Goal: Task Accomplishment & Management: Manage account settings

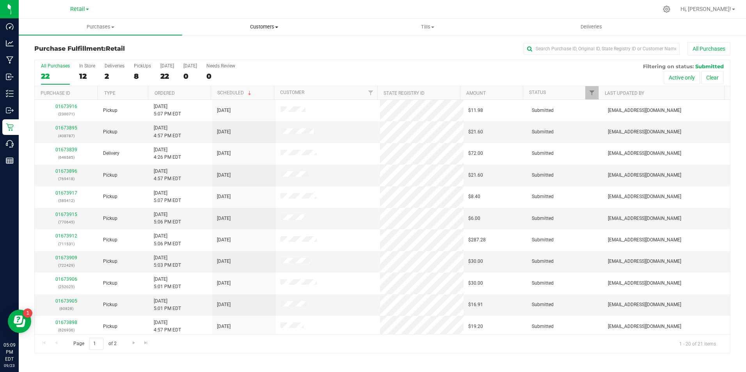
click at [256, 27] on span "Customers" at bounding box center [263, 26] width 163 height 7
click at [221, 49] on span "All customers" at bounding box center [210, 47] width 56 height 7
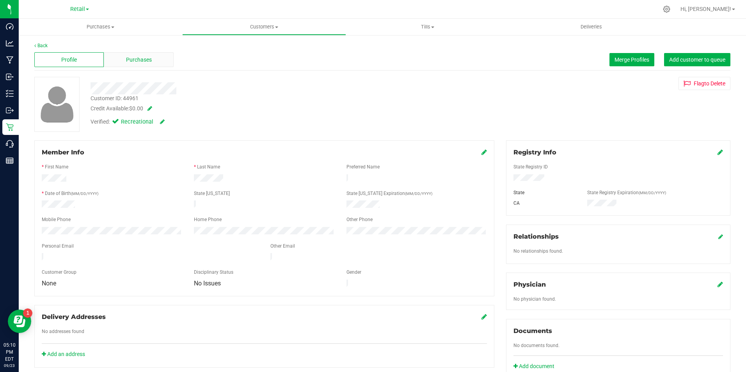
click at [133, 57] on span "Purchases" at bounding box center [139, 60] width 26 height 8
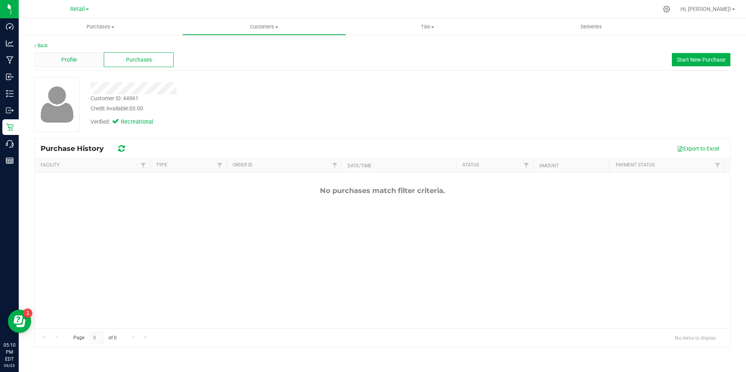
click at [74, 55] on div "Profile" at bounding box center [68, 59] width 69 height 15
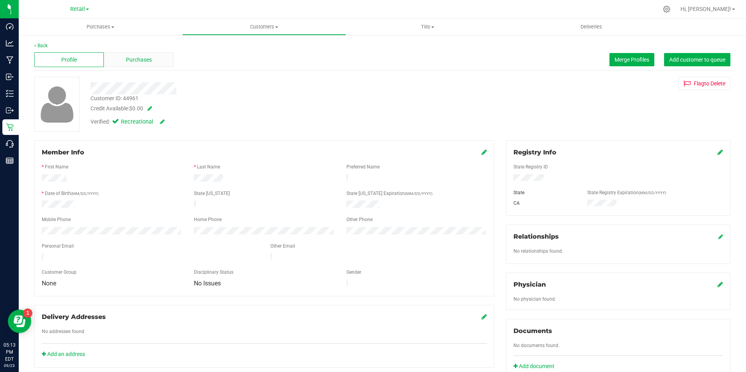
click at [133, 57] on span "Purchases" at bounding box center [139, 60] width 26 height 8
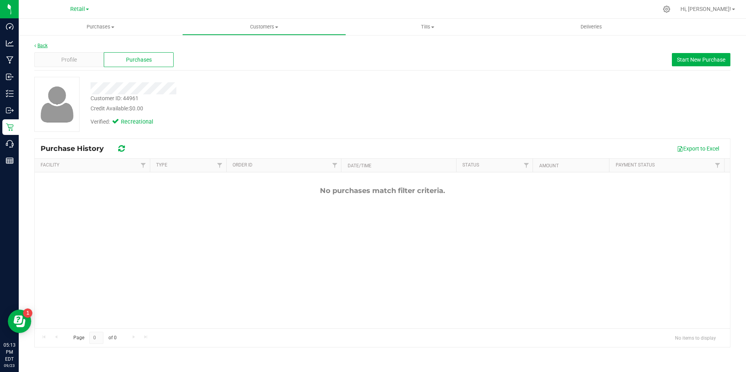
click at [45, 48] on link "Back" at bounding box center [40, 45] width 13 height 5
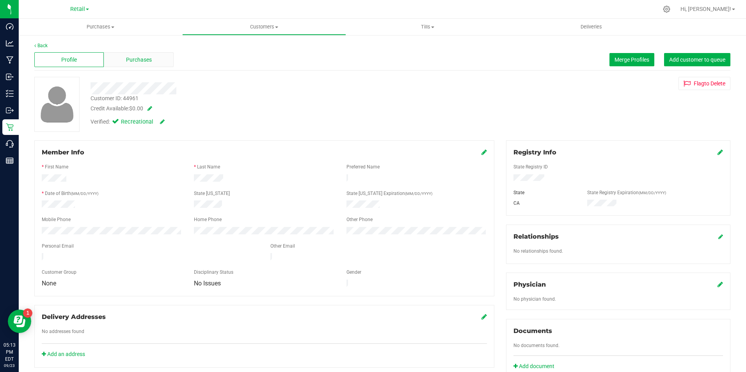
click at [143, 61] on span "Purchases" at bounding box center [139, 60] width 26 height 8
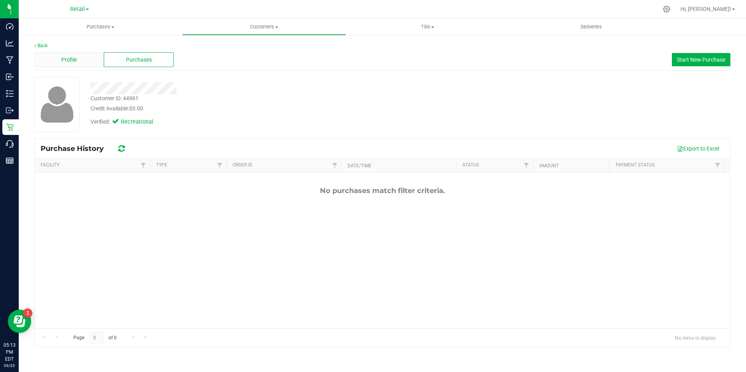
click at [92, 62] on div "Profile" at bounding box center [68, 59] width 69 height 15
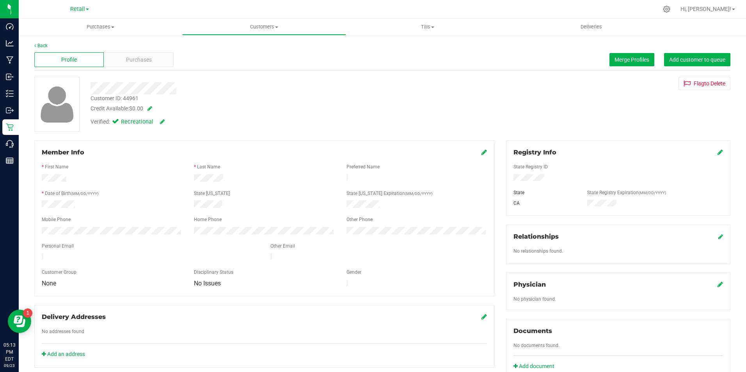
click at [481, 152] on icon at bounding box center [483, 152] width 5 height 6
click at [480, 151] on icon at bounding box center [483, 153] width 7 height 6
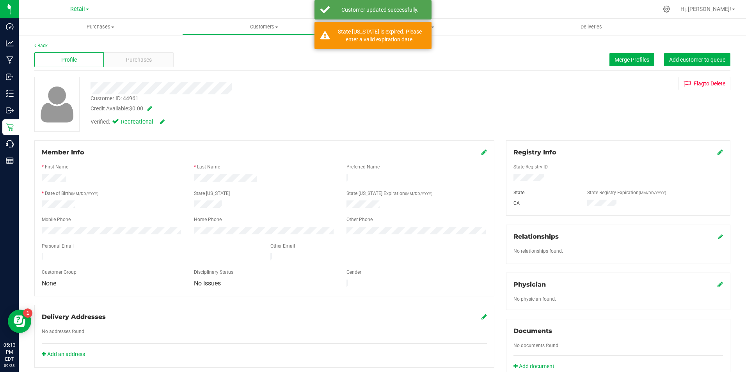
click at [299, 96] on div "Customer ID: 44961 Credit Available: $0.00" at bounding box center [262, 103] width 354 height 18
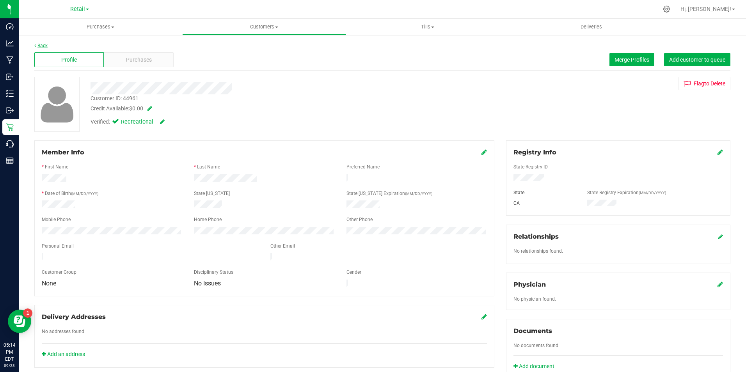
click at [39, 44] on link "Back" at bounding box center [40, 45] width 13 height 5
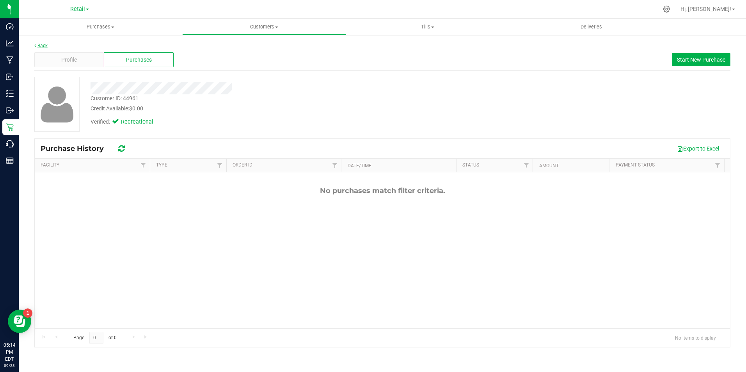
click at [39, 45] on link "Back" at bounding box center [40, 45] width 13 height 5
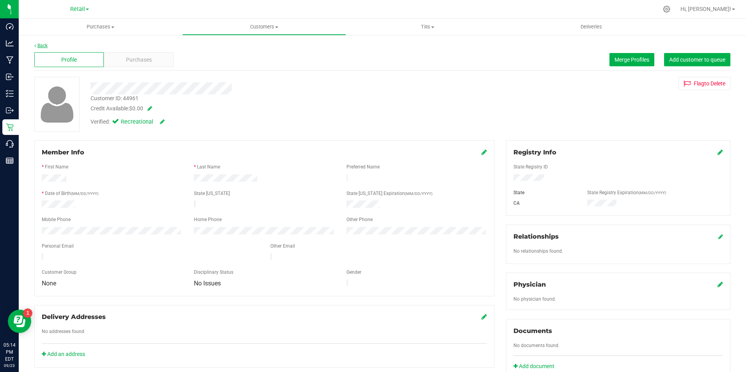
click at [40, 44] on link "Back" at bounding box center [40, 45] width 13 height 5
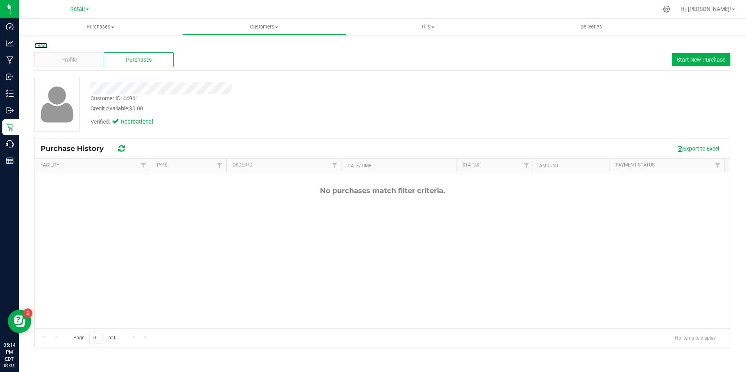
click at [41, 46] on link "Back" at bounding box center [40, 45] width 13 height 5
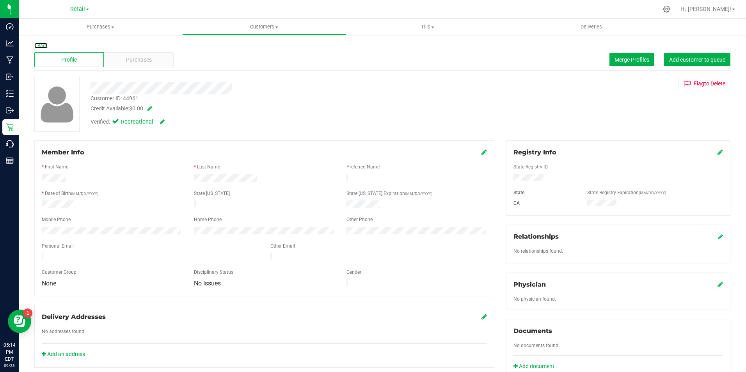
click at [41, 46] on link "Back" at bounding box center [40, 45] width 13 height 5
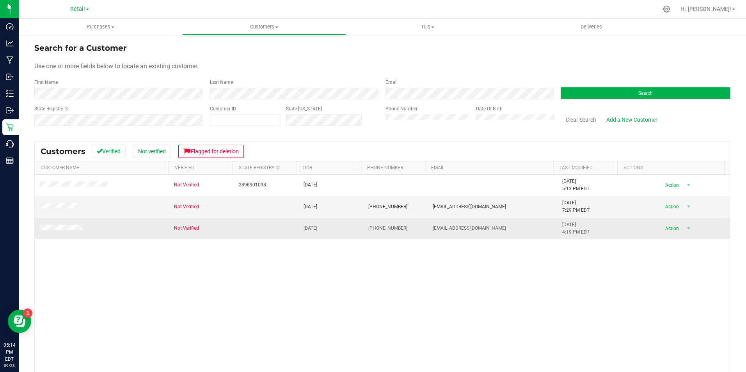
click at [92, 232] on td at bounding box center [102, 228] width 135 height 21
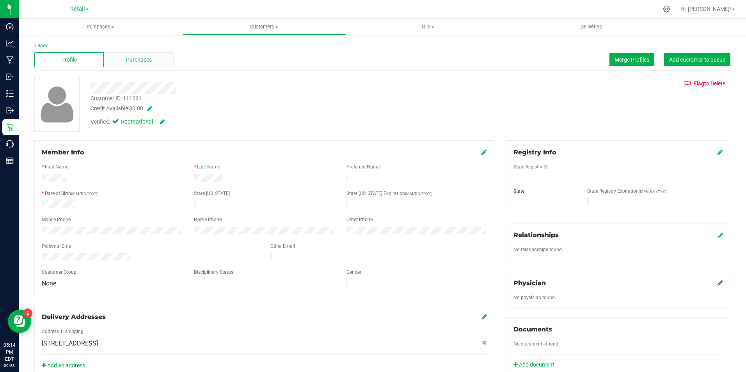
click at [154, 57] on div "Purchases" at bounding box center [138, 59] width 69 height 15
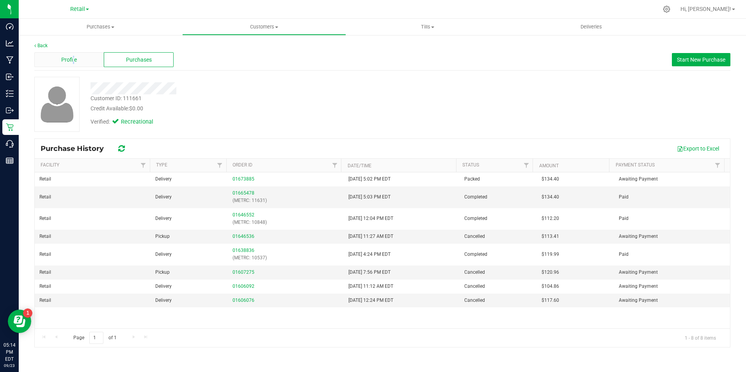
click at [73, 60] on span "Profile" at bounding box center [69, 60] width 16 height 8
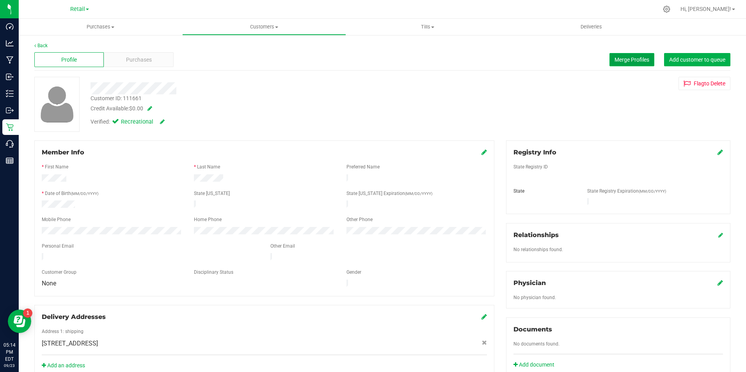
click at [624, 62] on span "Merge Profiles" at bounding box center [631, 60] width 35 height 6
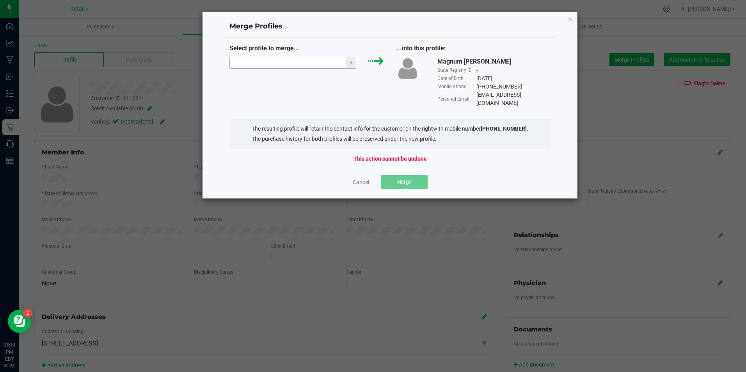
click at [300, 62] on input "NO DATA FOUND" at bounding box center [288, 62] width 117 height 11
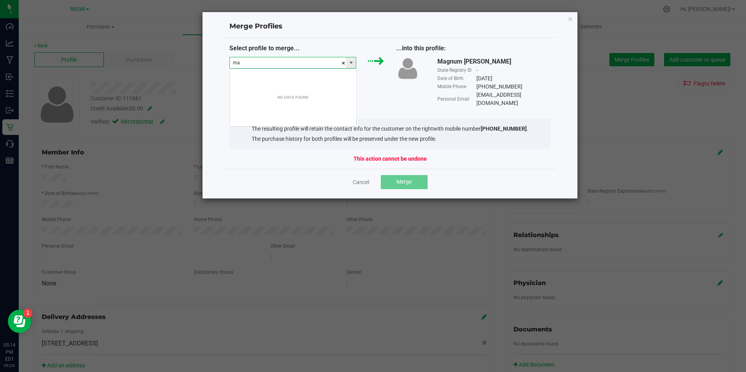
scroll to position [12, 127]
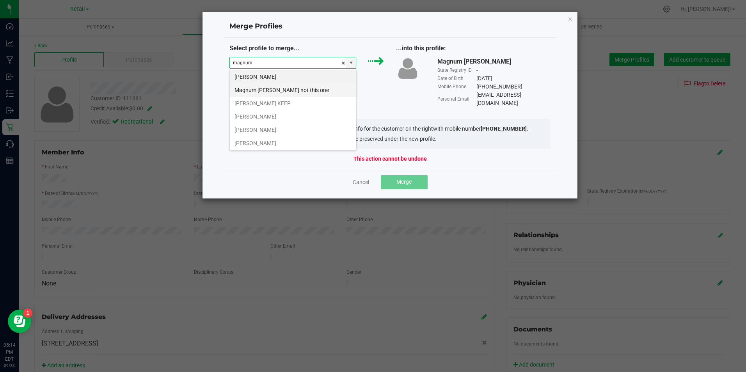
click at [268, 88] on li "Magnum [PERSON_NAME] not this one" at bounding box center [293, 89] width 126 height 13
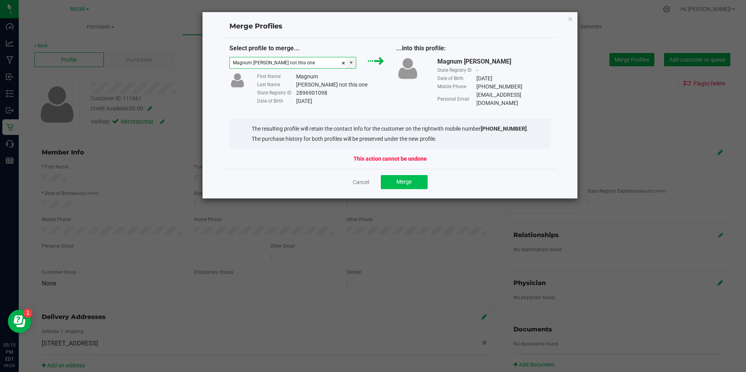
type input "Magnum [PERSON_NAME] not this one"
click at [401, 180] on span "Merge" at bounding box center [403, 182] width 15 height 6
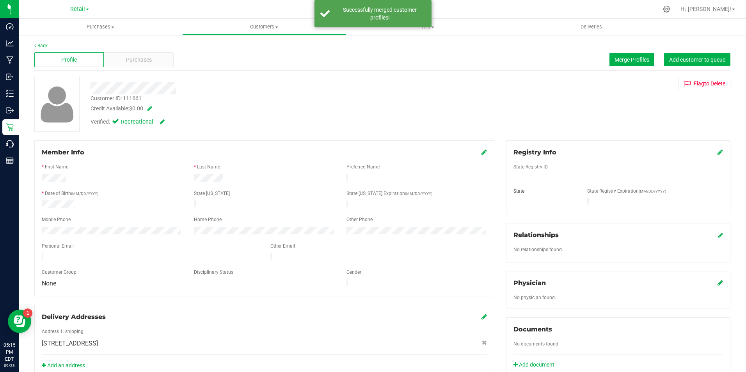
click at [294, 81] on div at bounding box center [262, 86] width 354 height 18
click at [151, 60] on span "Purchases" at bounding box center [139, 60] width 26 height 8
